Goal: Task Accomplishment & Management: Manage account settings

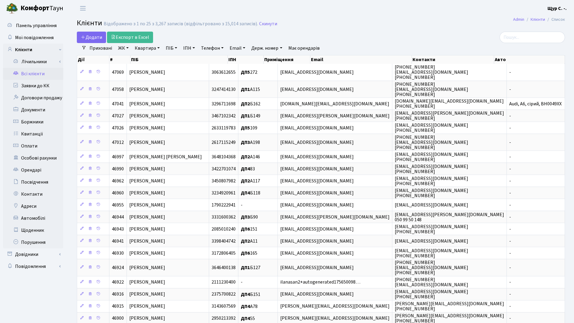
select select "25"
click at [35, 84] on link "Заявки до КК" at bounding box center [33, 86] width 60 height 12
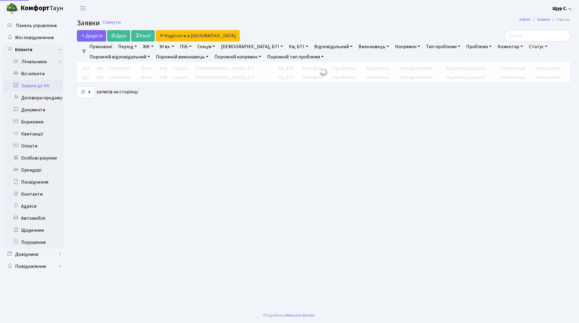
select select "25"
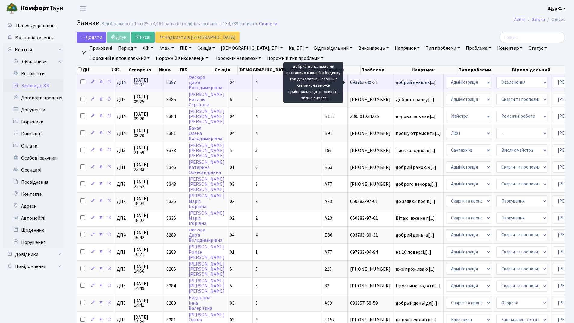
click at [396, 84] on span "добрий день. як[...]" at bounding box center [416, 82] width 40 height 7
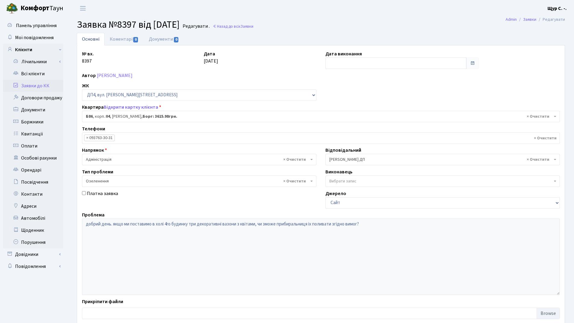
select select "33748"
select select "65"
click at [35, 82] on link "Заявки до КК" at bounding box center [33, 86] width 60 height 12
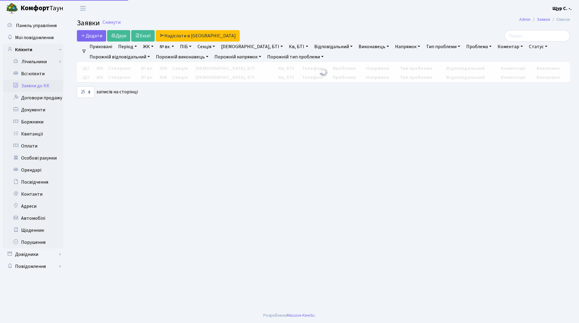
select select "25"
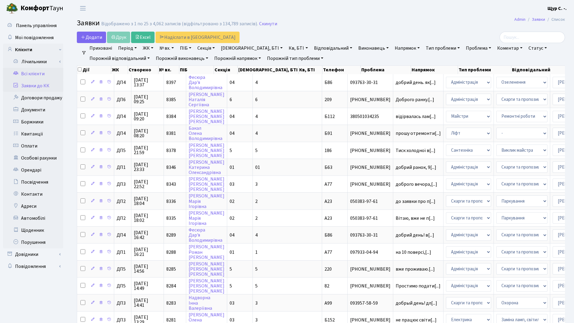
click at [45, 72] on link "Всі клієнти" at bounding box center [33, 74] width 60 height 12
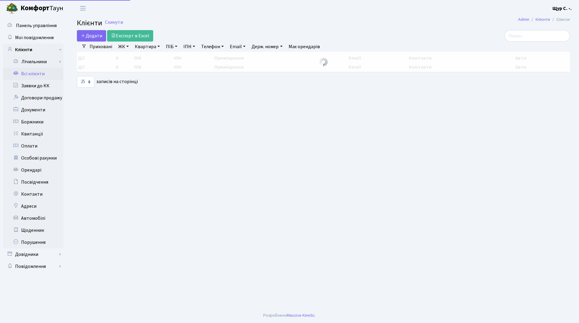
select select "25"
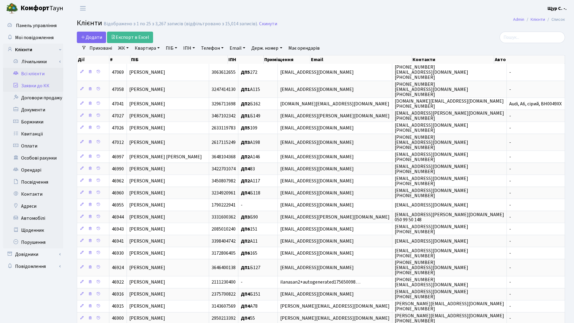
click at [49, 89] on link "Заявки до КК" at bounding box center [33, 86] width 60 height 12
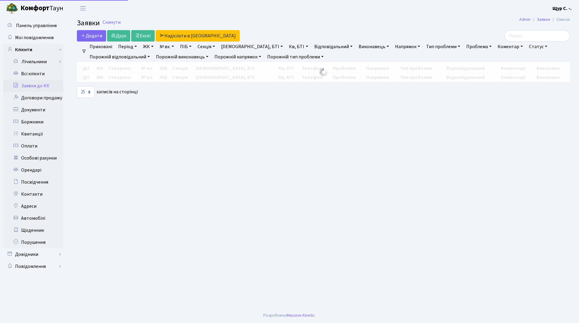
select select "25"
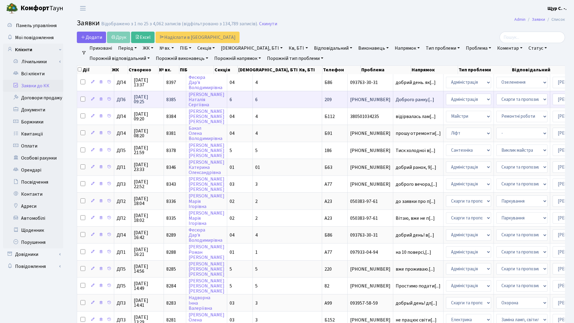
click at [393, 102] on td "Доброго ранку.[...]" at bounding box center [418, 99] width 50 height 17
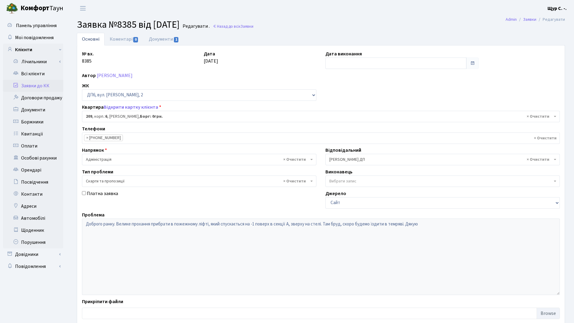
select select "46703"
select select "55"
click at [158, 37] on link "Документи 1" at bounding box center [164, 39] width 40 height 12
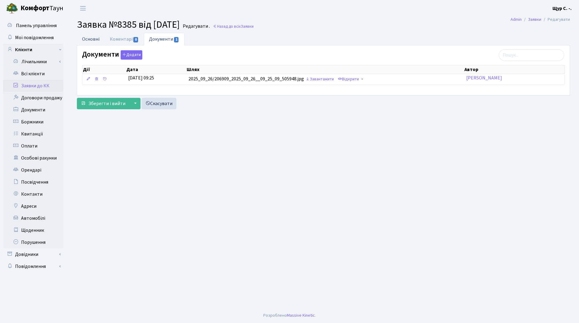
click at [86, 39] on link "Основні" at bounding box center [91, 39] width 28 height 12
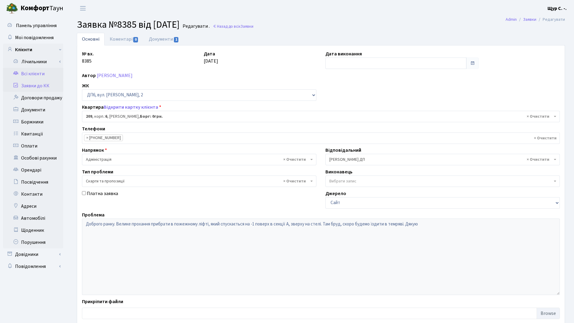
click at [34, 75] on link "Всі клієнти" at bounding box center [33, 74] width 60 height 12
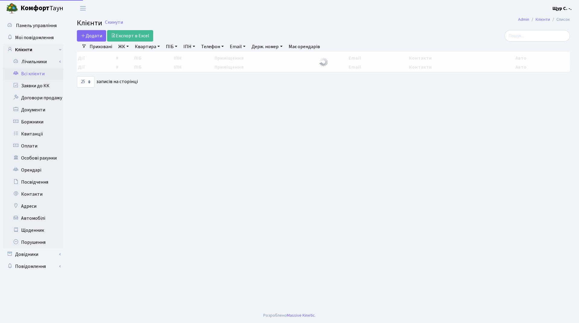
select select "25"
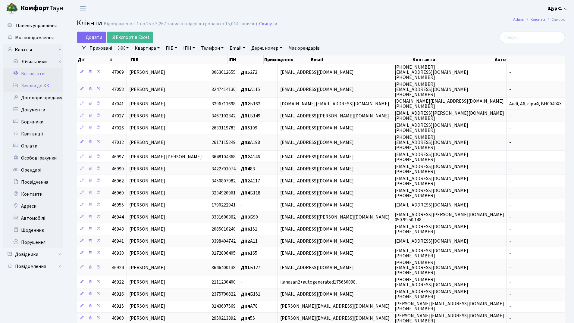
click at [43, 86] on link "Заявки до КК" at bounding box center [33, 86] width 60 height 12
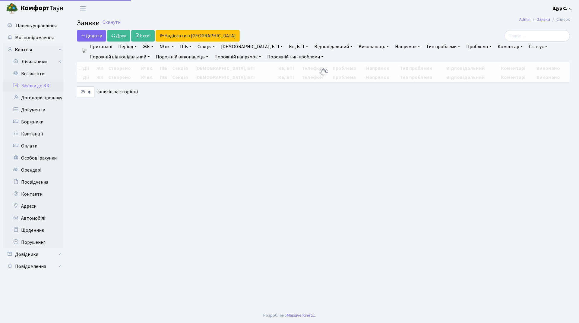
select select "25"
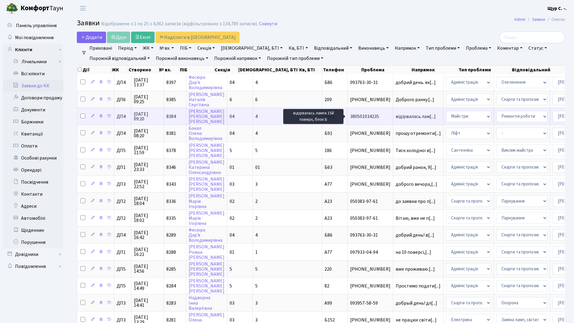
click at [396, 118] on span "відірвалась лам[...]" at bounding box center [416, 116] width 40 height 7
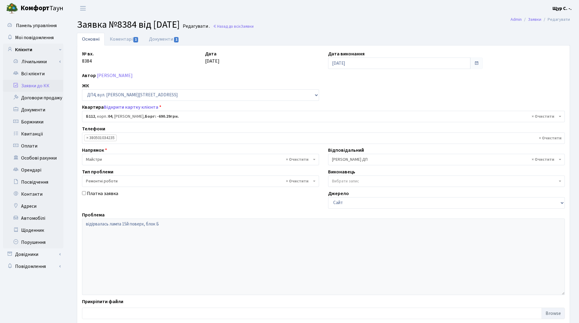
select select "33826"
select select "62"
click at [118, 39] on link "Коментарі 1" at bounding box center [124, 39] width 39 height 12
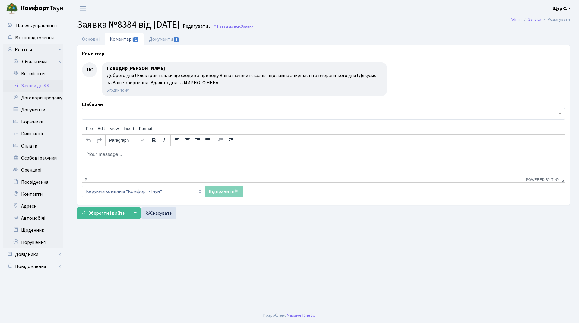
click at [30, 85] on link "Заявки до КК" at bounding box center [33, 86] width 60 height 12
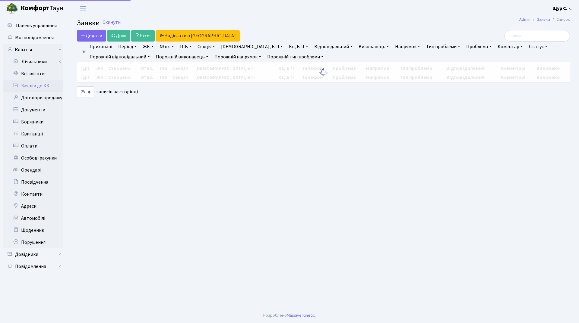
select select "25"
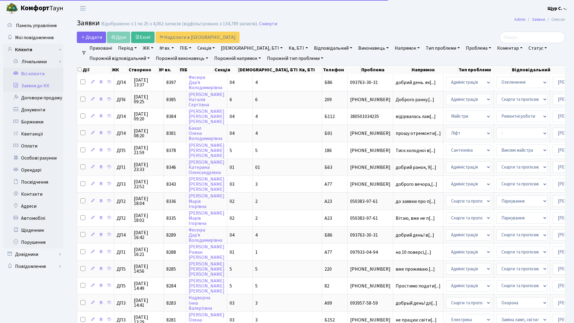
click at [38, 72] on link "Всі клієнти" at bounding box center [33, 74] width 60 height 12
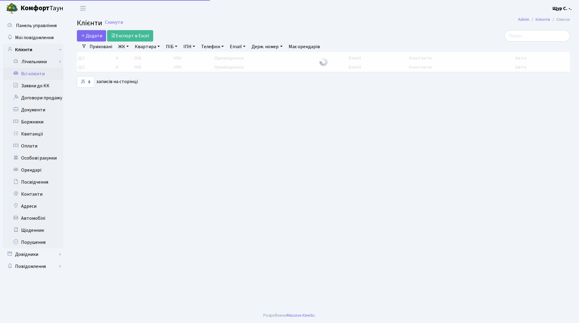
select select "25"
